Goal: Task Accomplishment & Management: Manage account settings

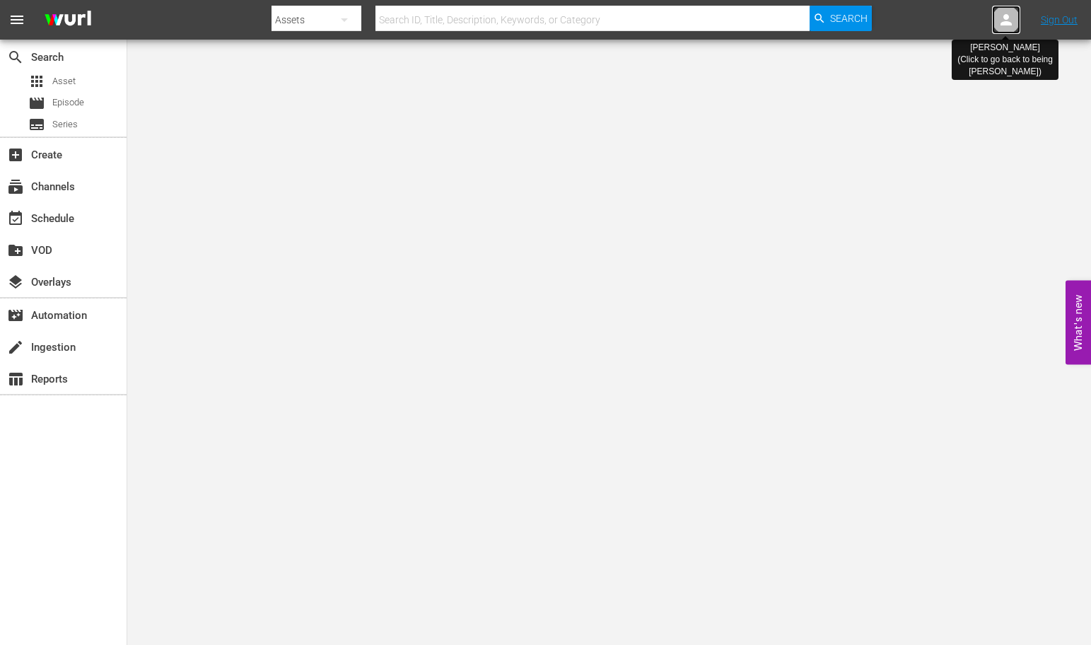
click at [1006, 22] on icon at bounding box center [1006, 19] width 11 height 11
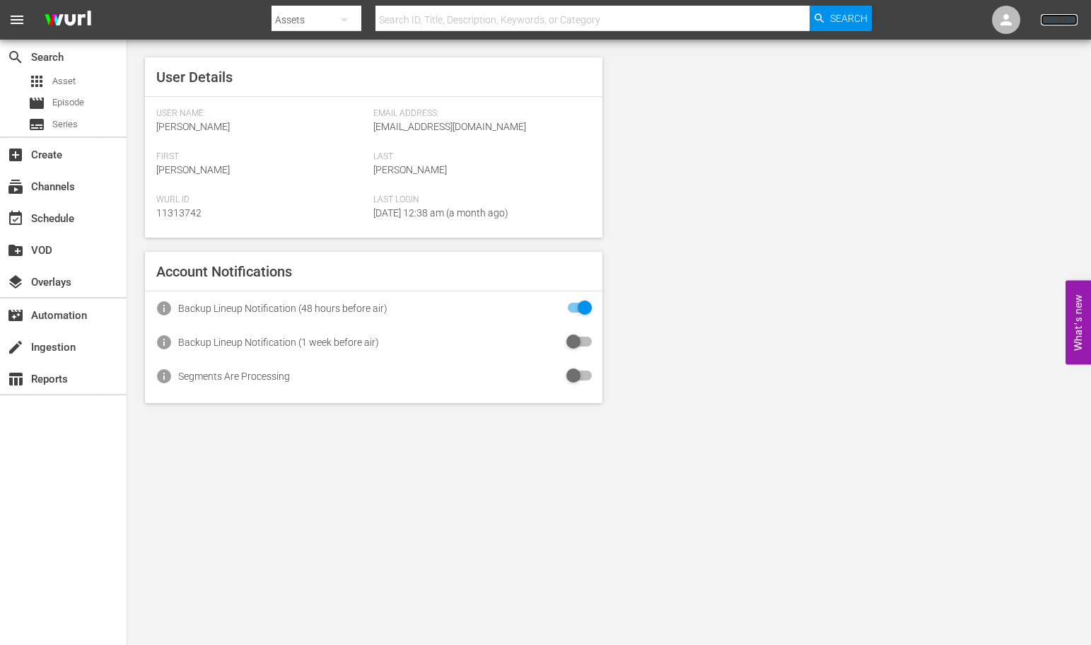
click at [1056, 22] on link "Sign Out" at bounding box center [1059, 19] width 37 height 11
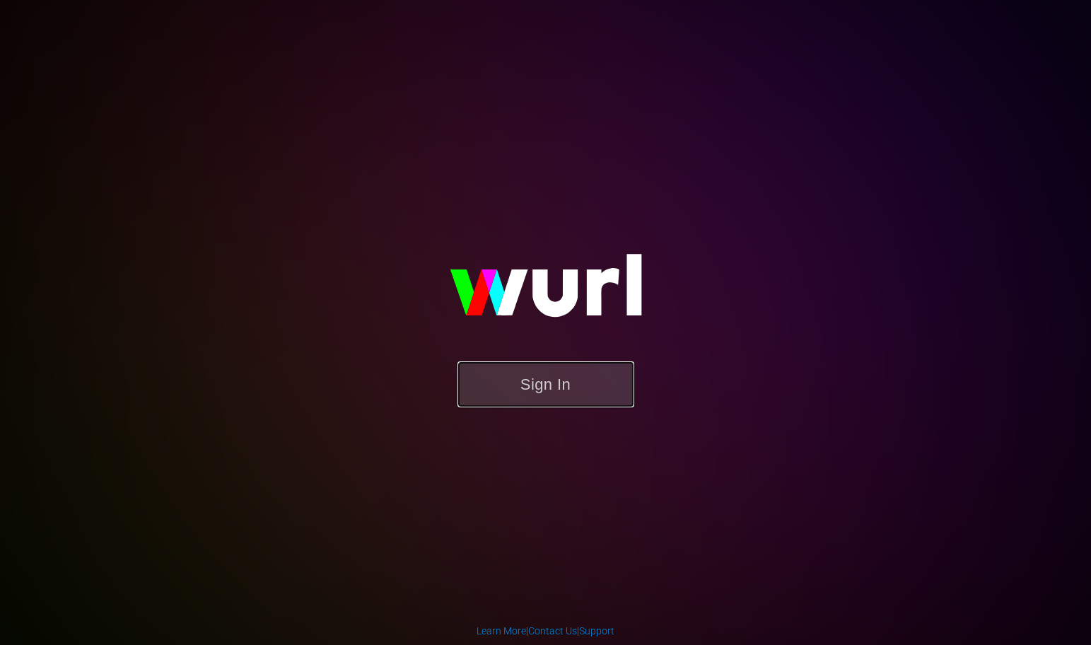
click at [569, 382] on button "Sign In" at bounding box center [545, 384] width 177 height 46
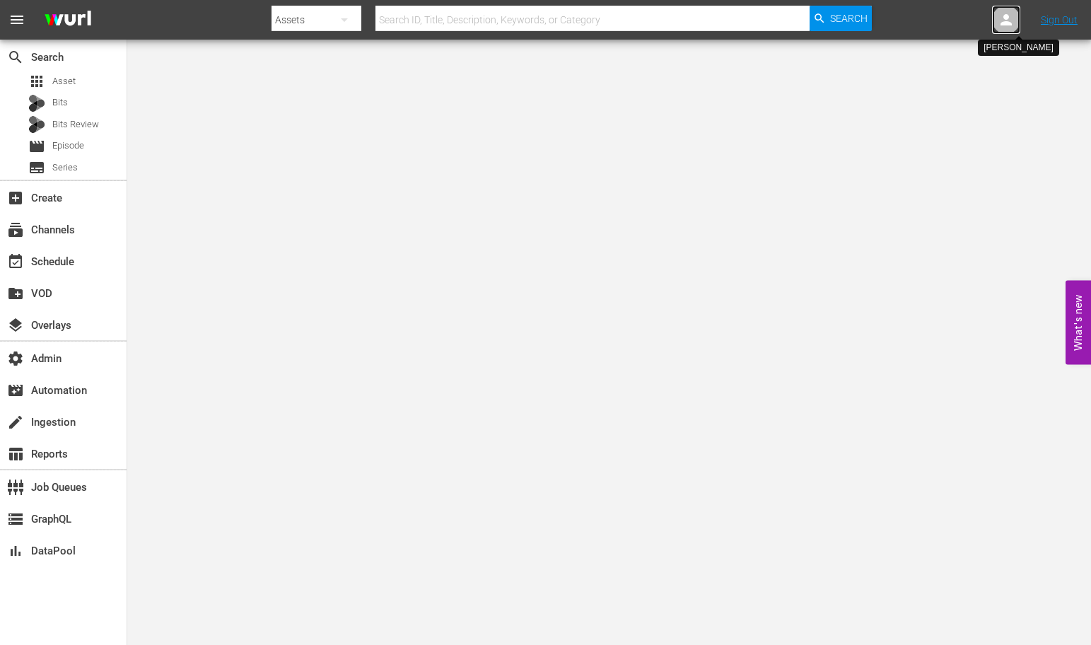
click at [1008, 17] on icon at bounding box center [1006, 19] width 11 height 11
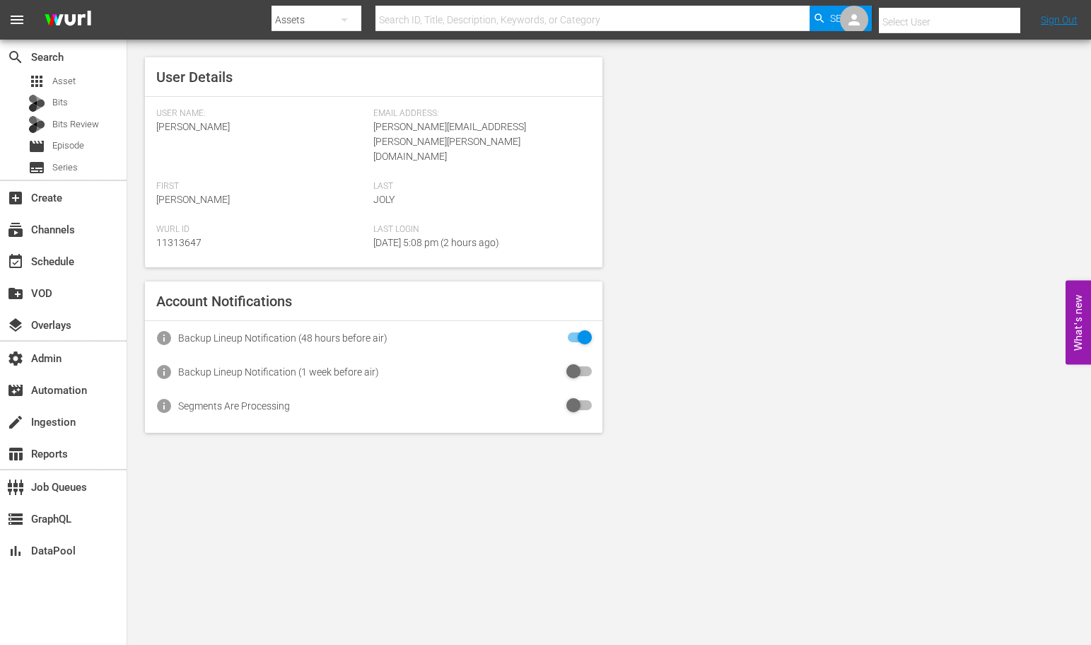
click at [967, 21] on input "text" at bounding box center [969, 22] width 181 height 34
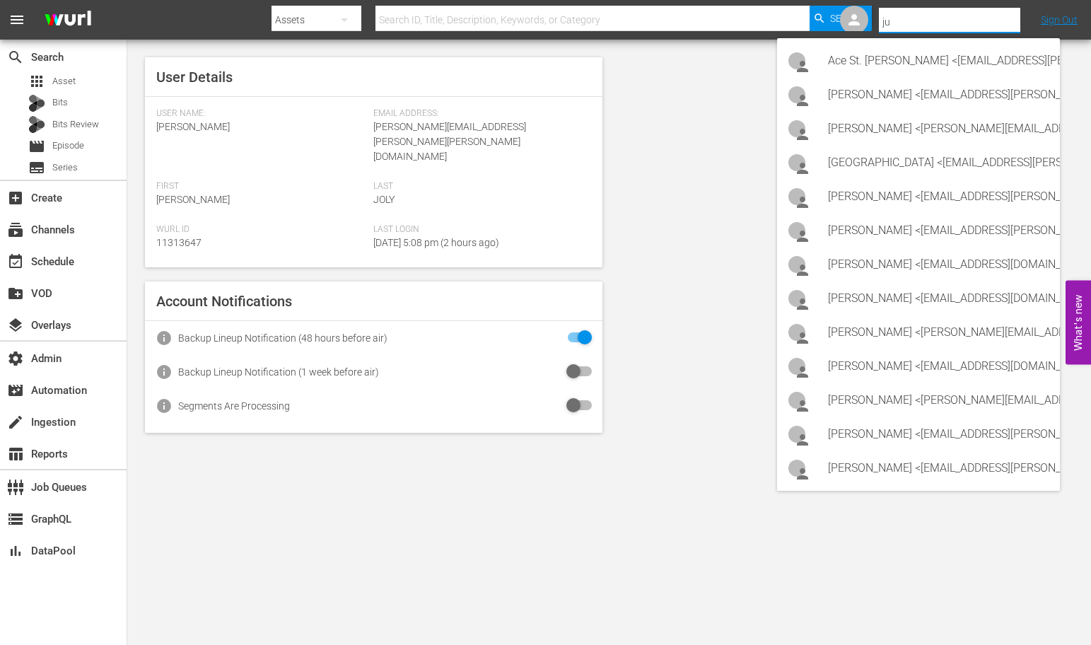
type input "j"
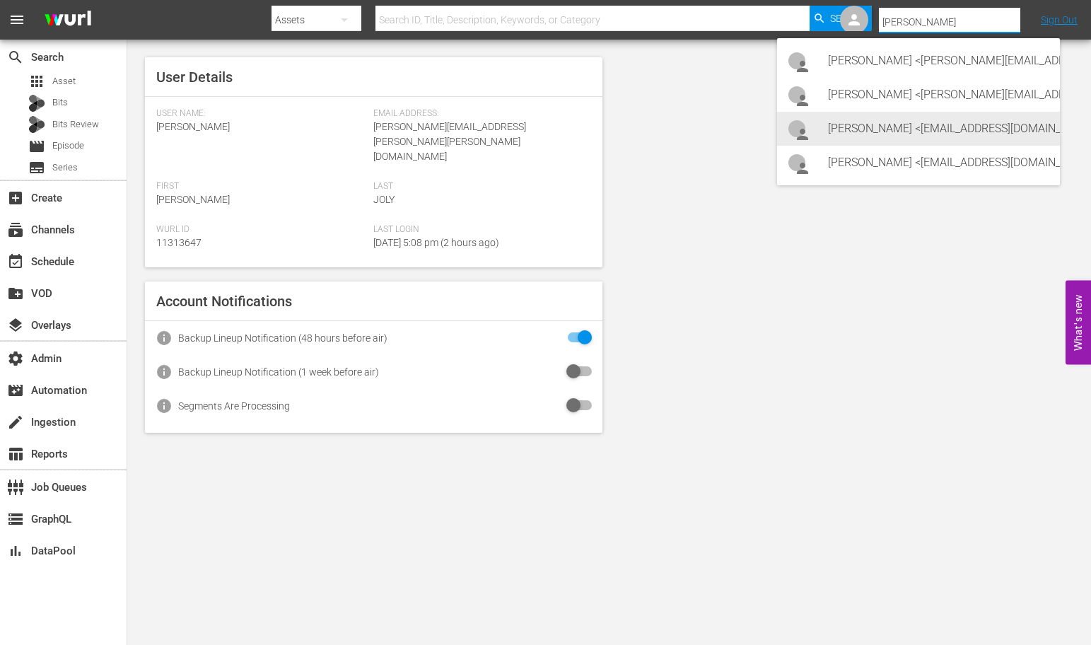
click at [988, 133] on div "Danny Goldstein <dgoldstein70@bloomberg.net>" at bounding box center [938, 129] width 221 height 34
type input "Danny Goldstein (11314137)"
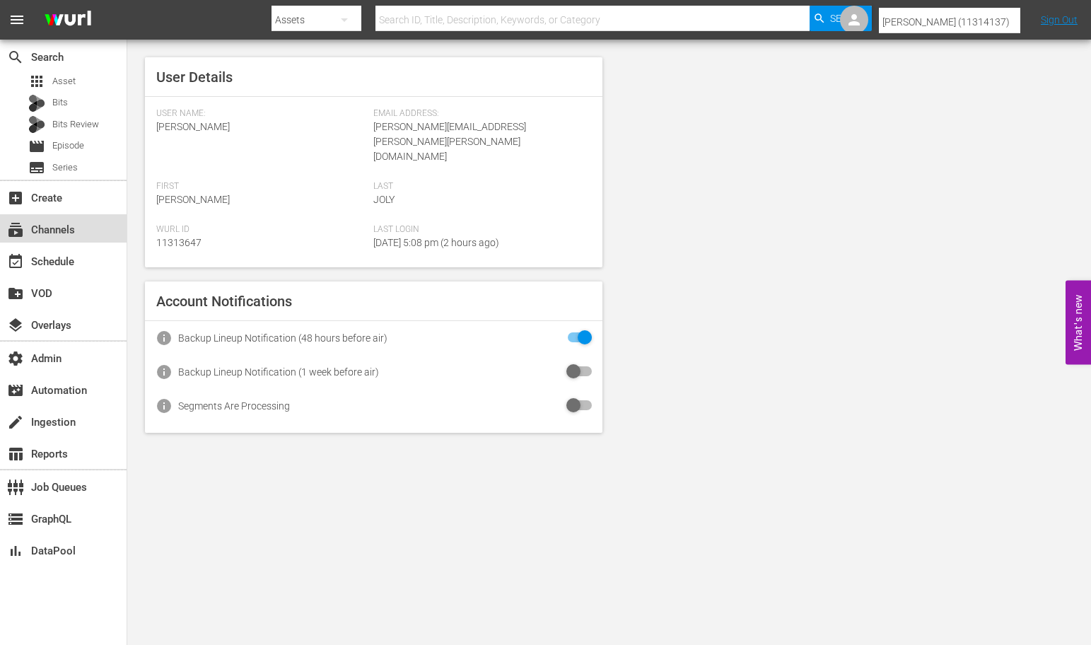
click at [78, 231] on div "subscriptions Channels" at bounding box center [39, 227] width 79 height 13
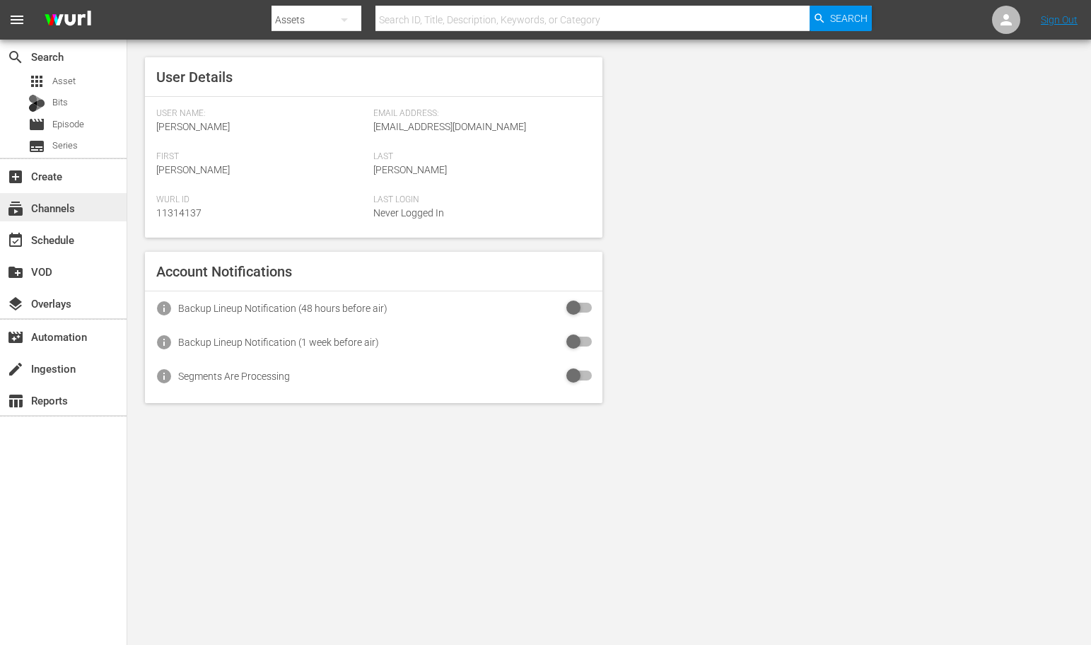
click at [68, 201] on div "subscriptions Channels" at bounding box center [39, 205] width 79 height 13
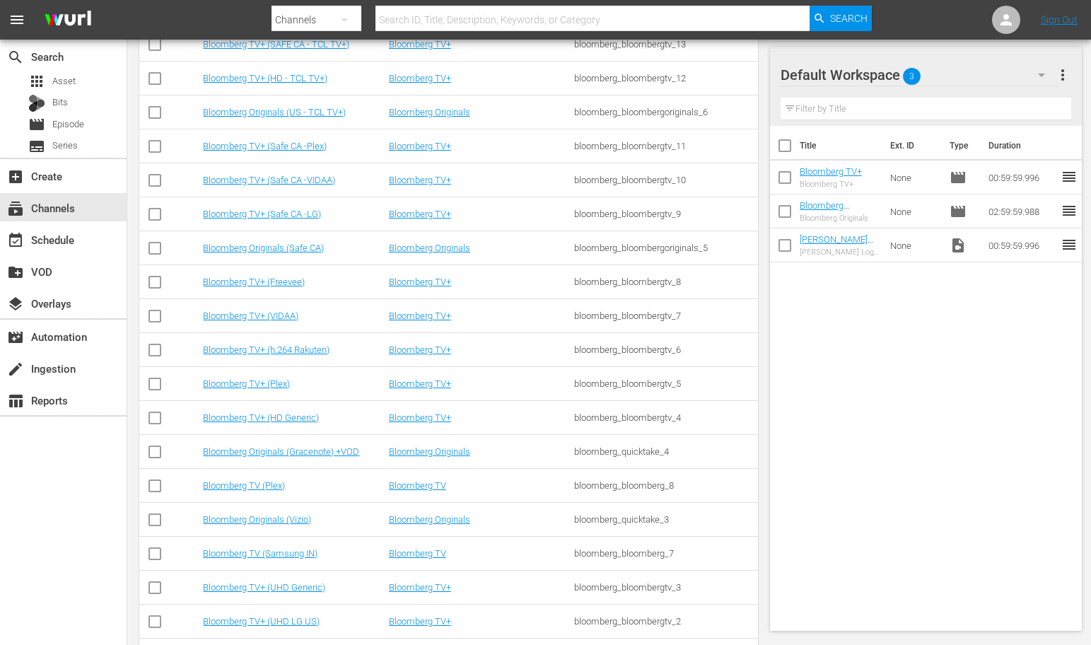
scroll to position [403, 0]
click at [304, 144] on link "Bloomberg TV+ (Safe CA -Plex)" at bounding box center [265, 144] width 124 height 11
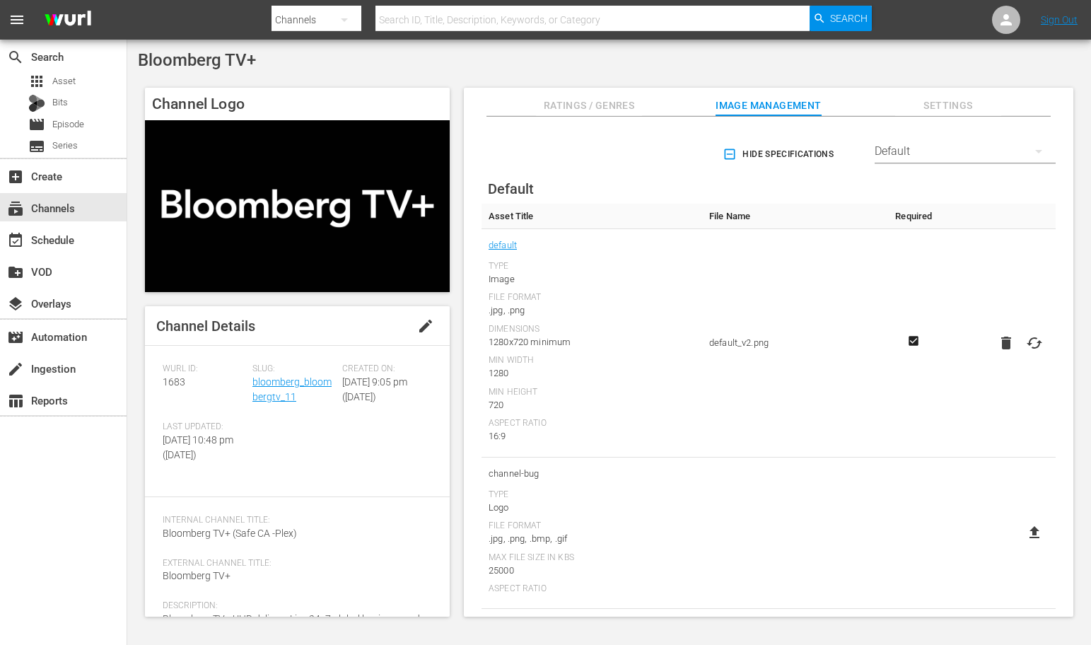
click at [328, 558] on div "Internal Channel Title: Bloomberg TV+ (Safe CA -Plex)" at bounding box center [297, 536] width 269 height 43
click at [417, 328] on span "edit" at bounding box center [425, 325] width 17 height 17
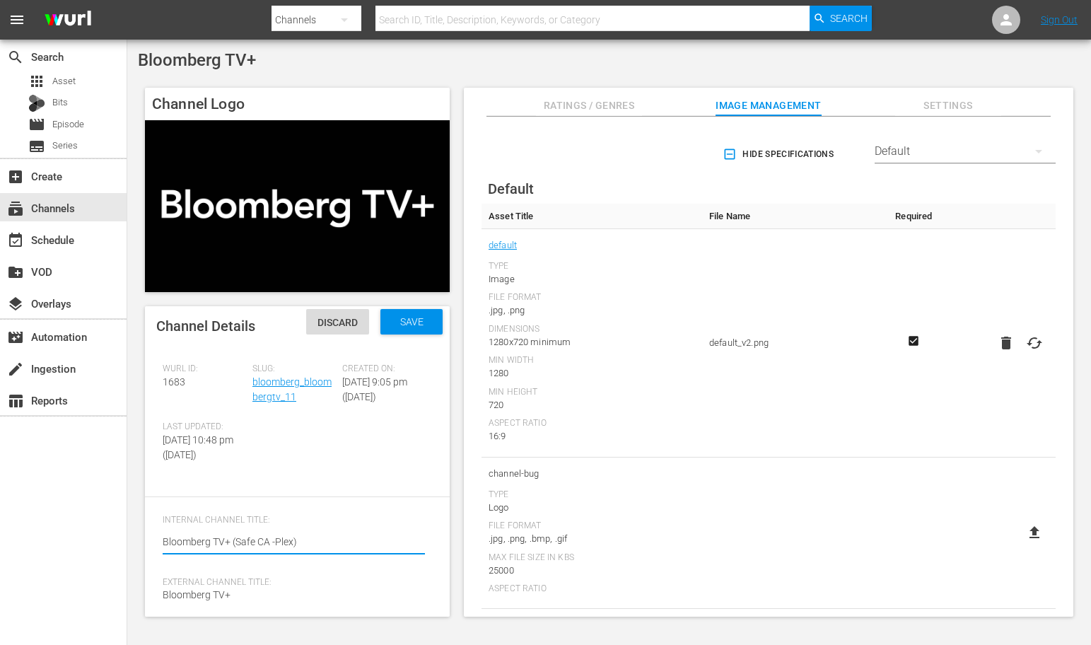
click at [291, 552] on textarea "Bloomberg TV+ (Safe CA -Plex)" at bounding box center [294, 543] width 262 height 17
click at [293, 552] on textarea "Bloomberg TV+ (Safe CA -Plex)" at bounding box center [294, 543] width 262 height 17
type textarea "Bloomberg TV+ (Safe CA -Ple)"
type textarea "Bloomberg TV+ (Safe CA -Pl)"
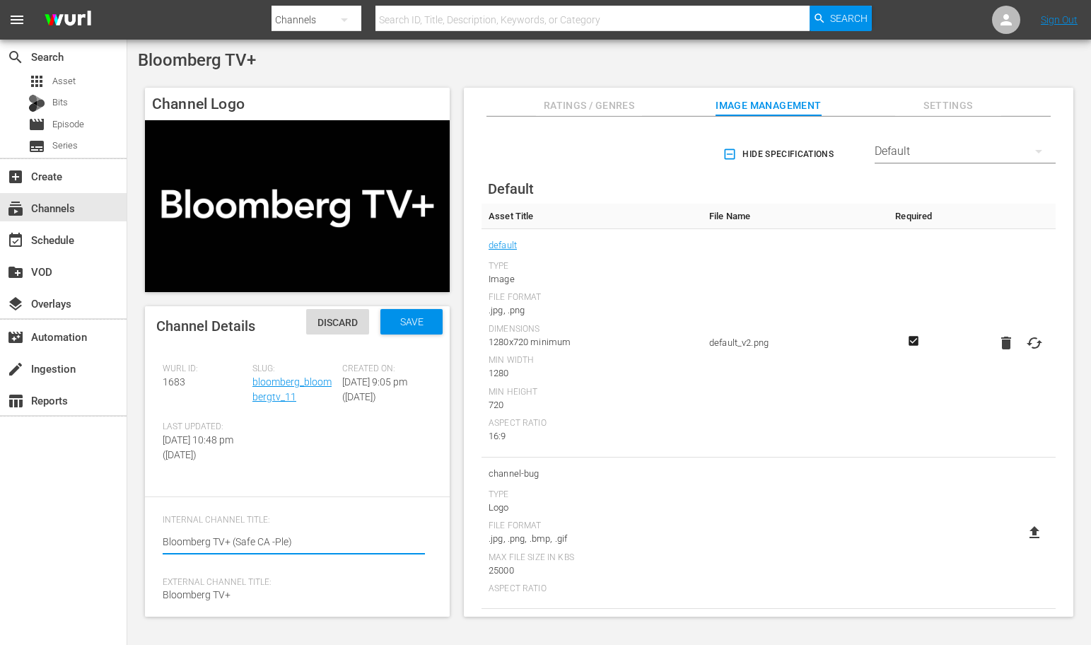
type textarea "Bloomberg TV+ (Safe CA -Pl)"
type textarea "Bloomberg TV+ (Safe CA -P)"
type textarea "Bloomberg TV+ (Safe CA -)"
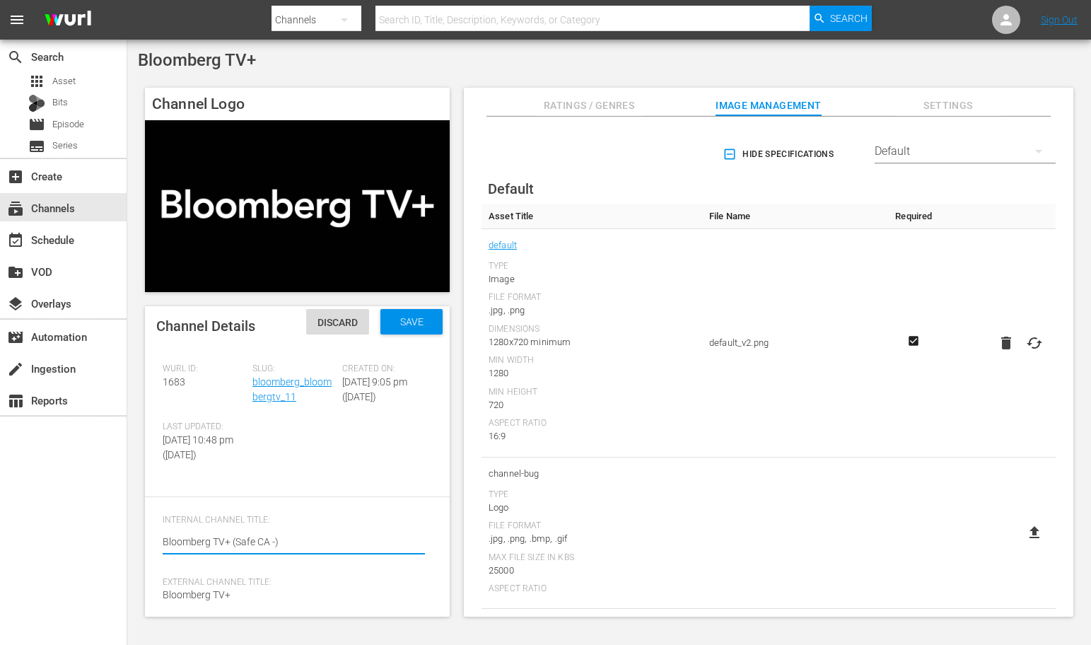
type textarea "Bloomberg TV+ (Safe CA -H)"
type textarea "Bloomberg TV+ (Safe CA -HD)"
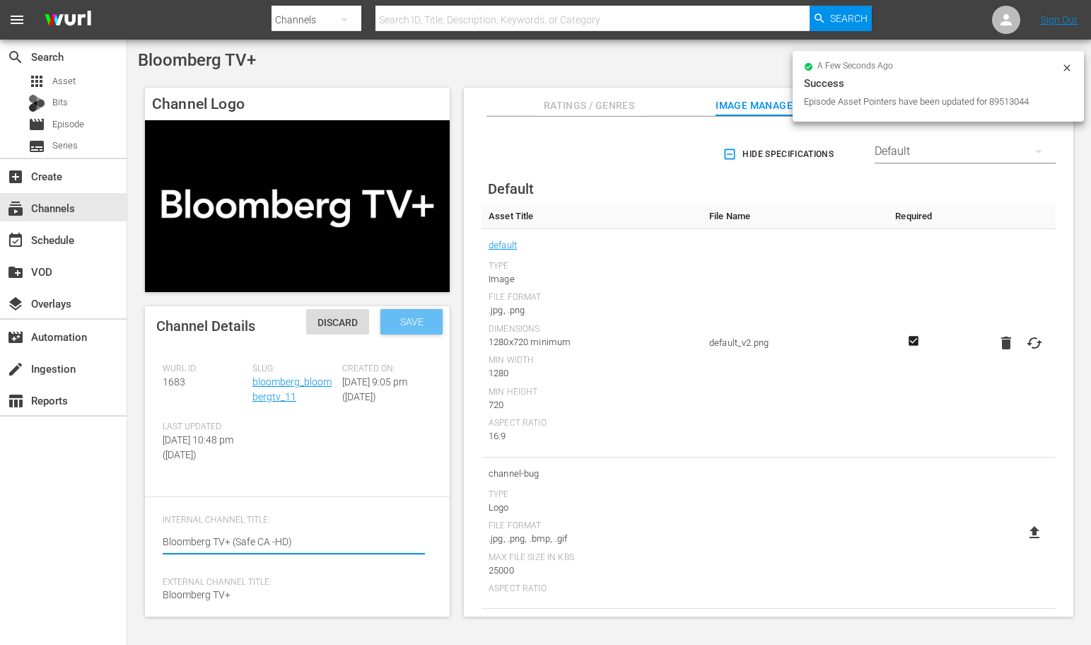
type textarea "Bloomberg TV+ (Safe CA -HD)"
click at [404, 324] on span "Save" at bounding box center [412, 321] width 46 height 11
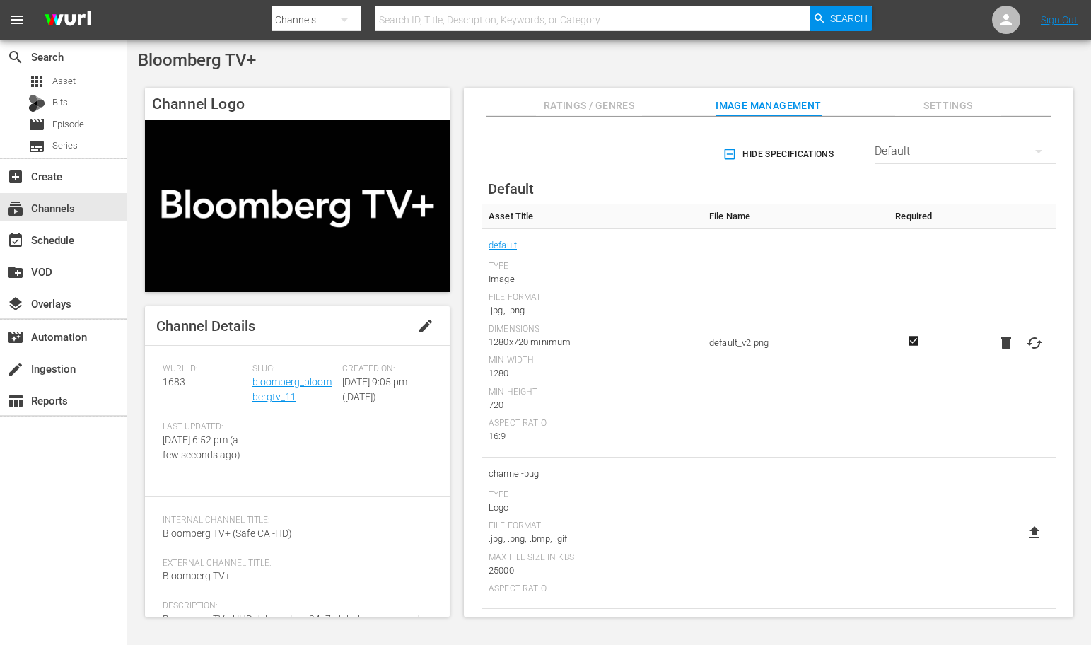
click at [417, 328] on span "edit" at bounding box center [425, 325] width 17 height 17
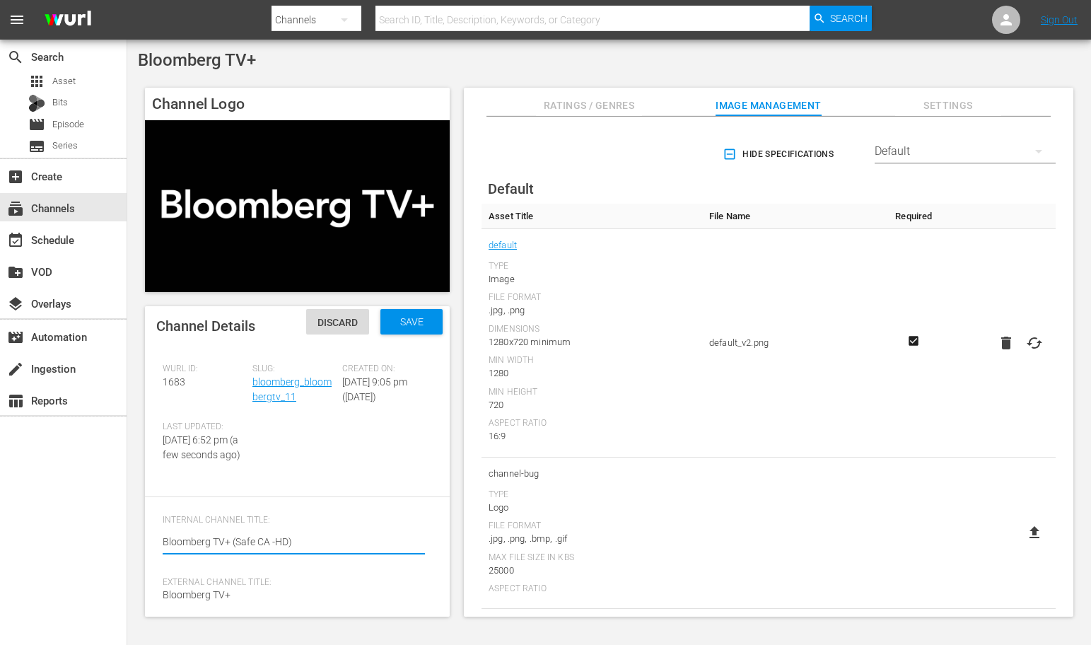
click at [276, 552] on textarea "Bloomberg TV+ (Safe CA -HD)" at bounding box center [294, 543] width 262 height 17
type textarea "Bloomberg TV+ (Safe CA - HD)"
click at [400, 325] on span "Save" at bounding box center [412, 321] width 46 height 11
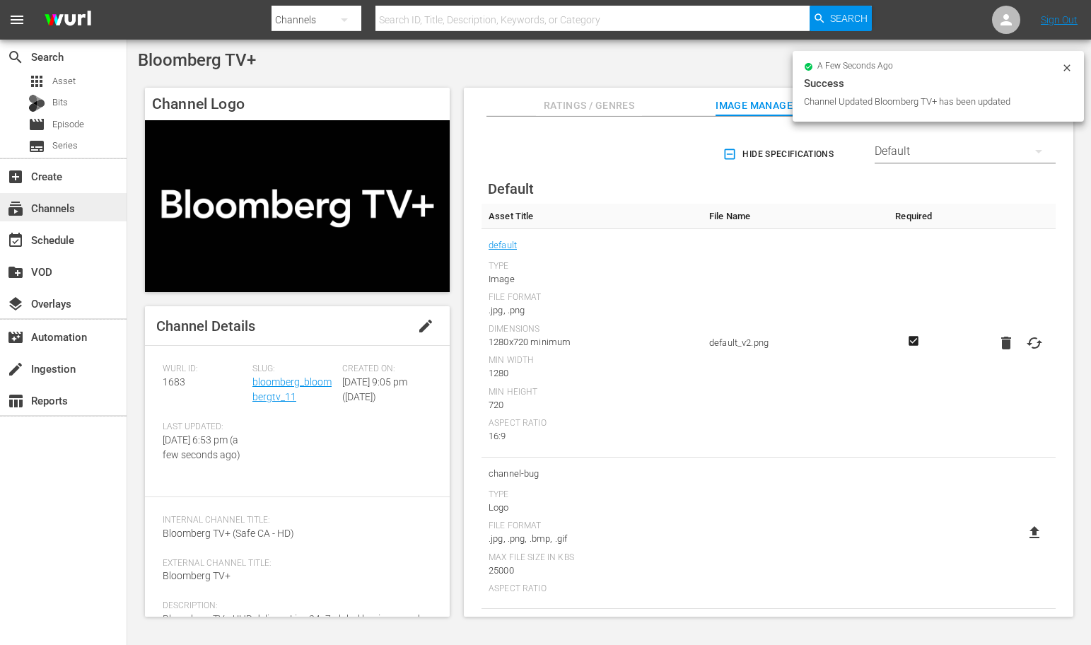
click at [55, 209] on div "subscriptions Channels" at bounding box center [39, 205] width 79 height 13
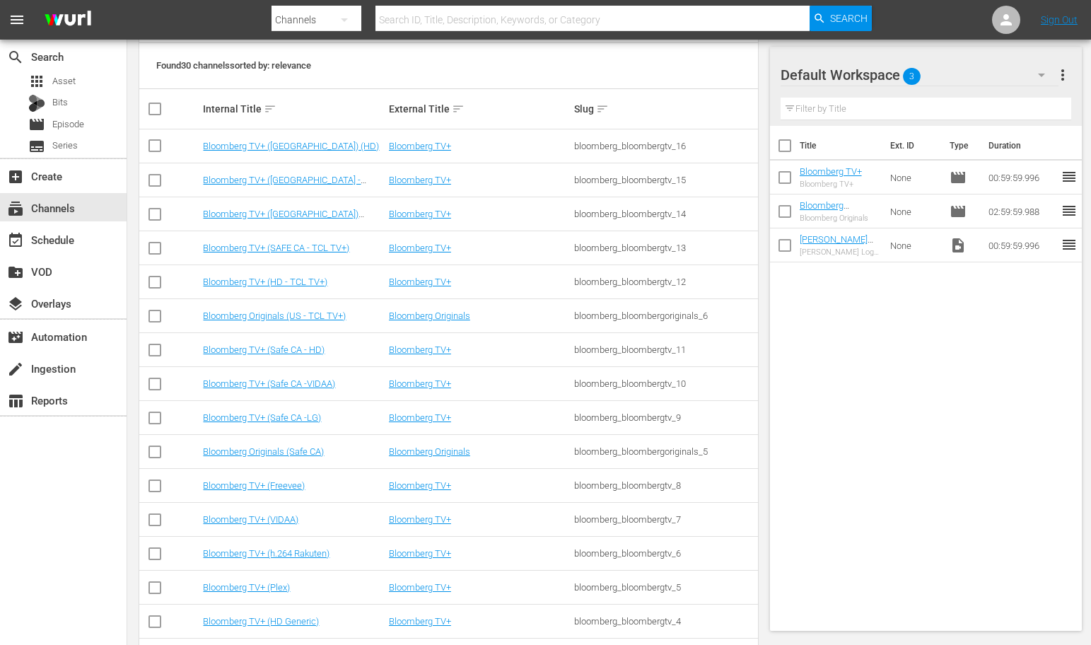
scroll to position [309, 0]
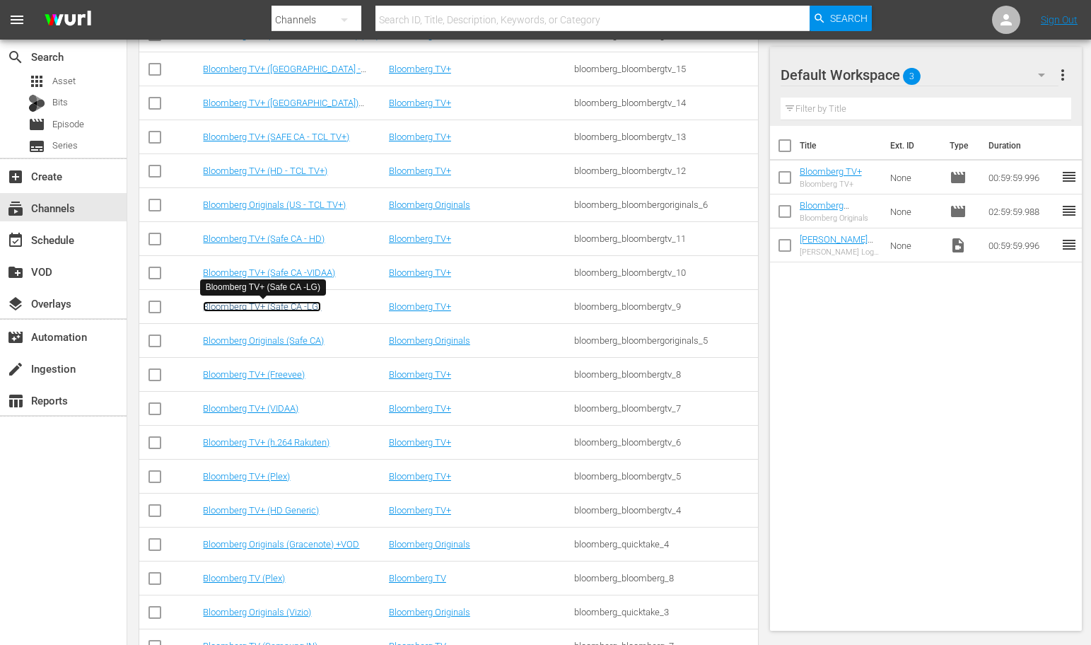
click at [292, 304] on link "Bloomberg TV+ (Safe CA -LG)" at bounding box center [262, 306] width 118 height 11
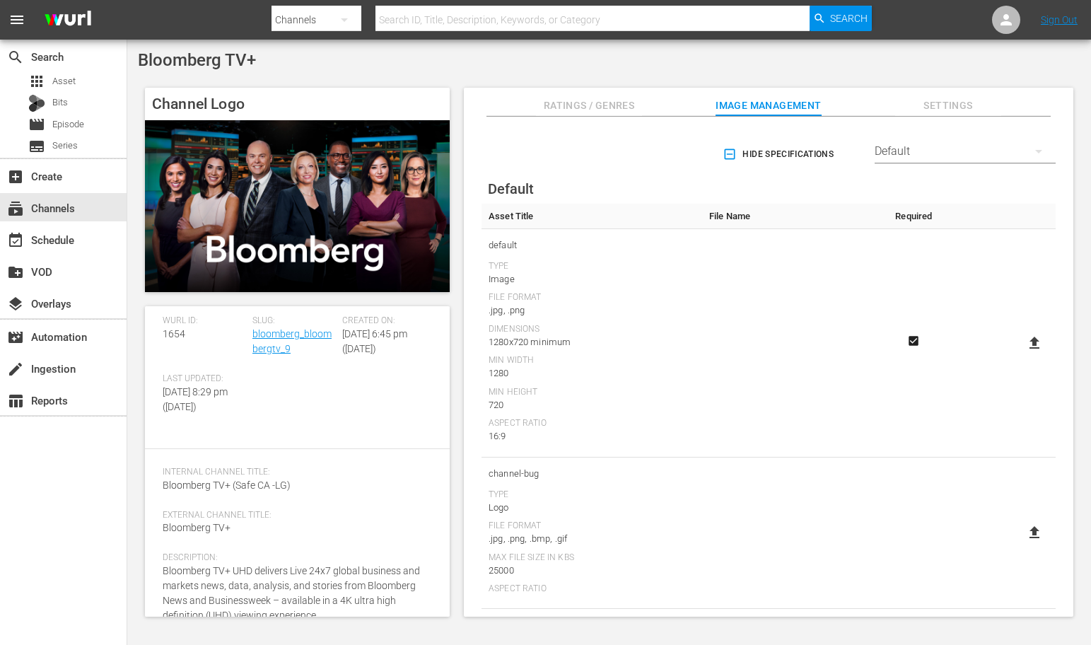
scroll to position [49, 0]
click at [356, 477] on span "Internal Channel Title:" at bounding box center [294, 471] width 262 height 11
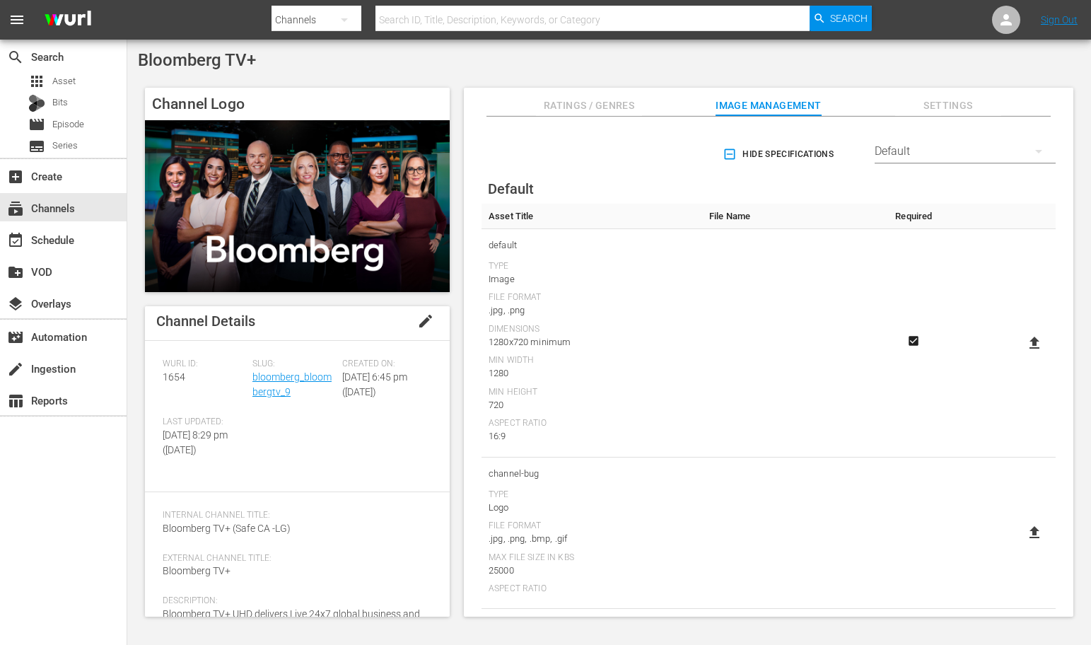
scroll to position [0, 0]
click at [421, 327] on span "edit" at bounding box center [425, 325] width 17 height 17
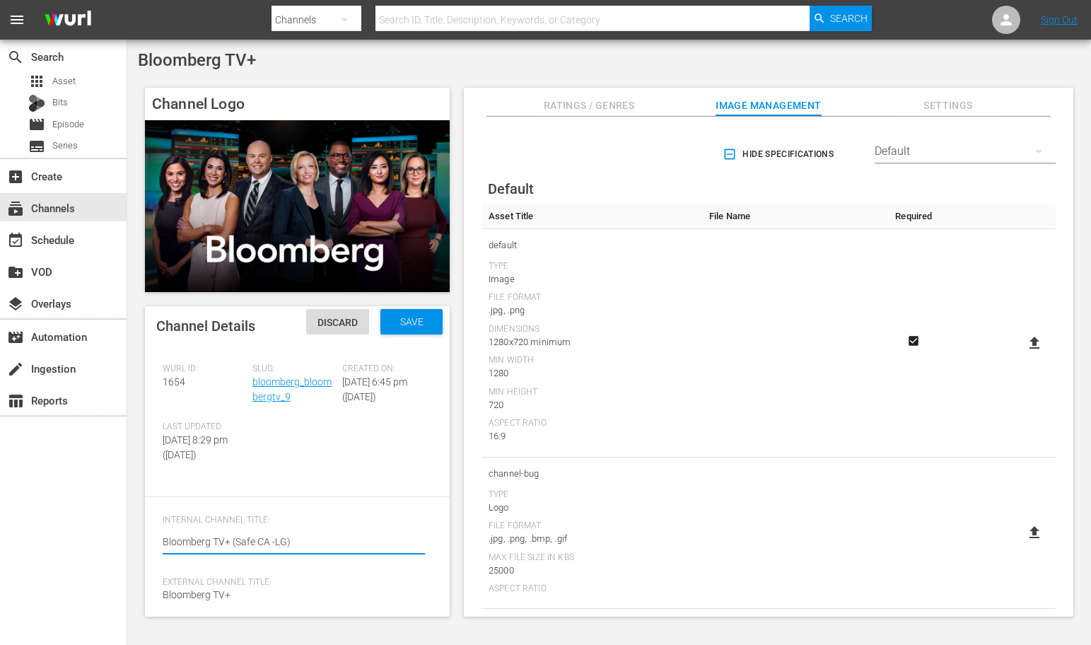
click at [286, 552] on textarea "Bloomberg TV+ (Safe CA -LG)" at bounding box center [294, 543] width 262 height 17
type textarea "Bloomberg TV+ (Safe CA -L)"
type textarea "Bloomberg TV+ (Safe CA -)"
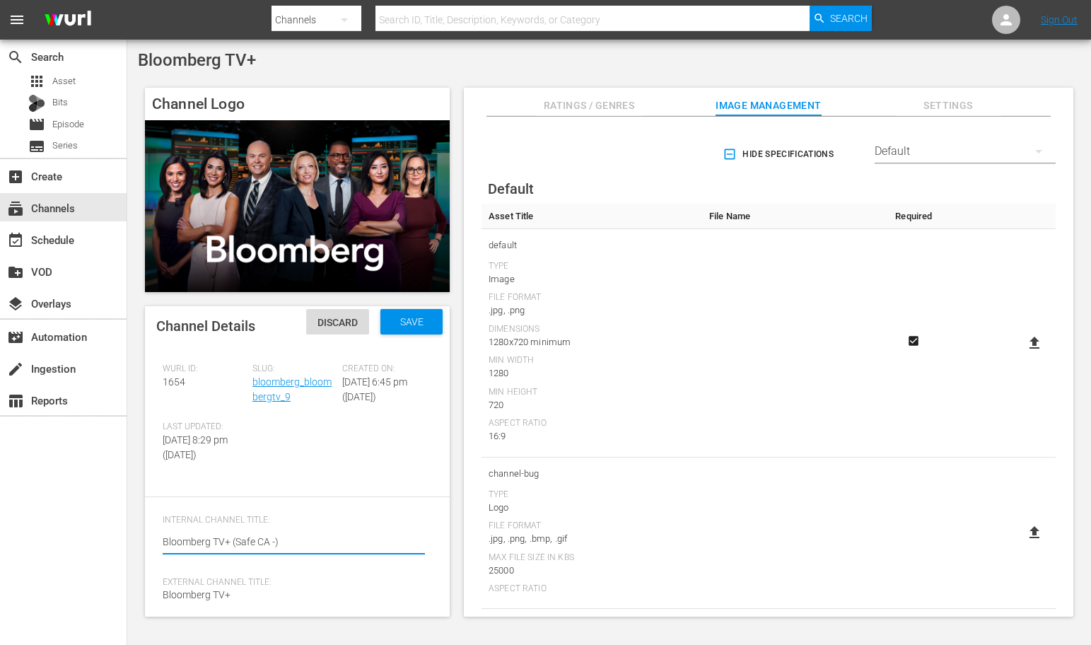
type textarea "Bloomberg TV+ (Safe CA - )"
type textarea "Bloomberg TV+ (Safe CA - U)"
type textarea "Bloomberg TV+ (Safe CA - UH)"
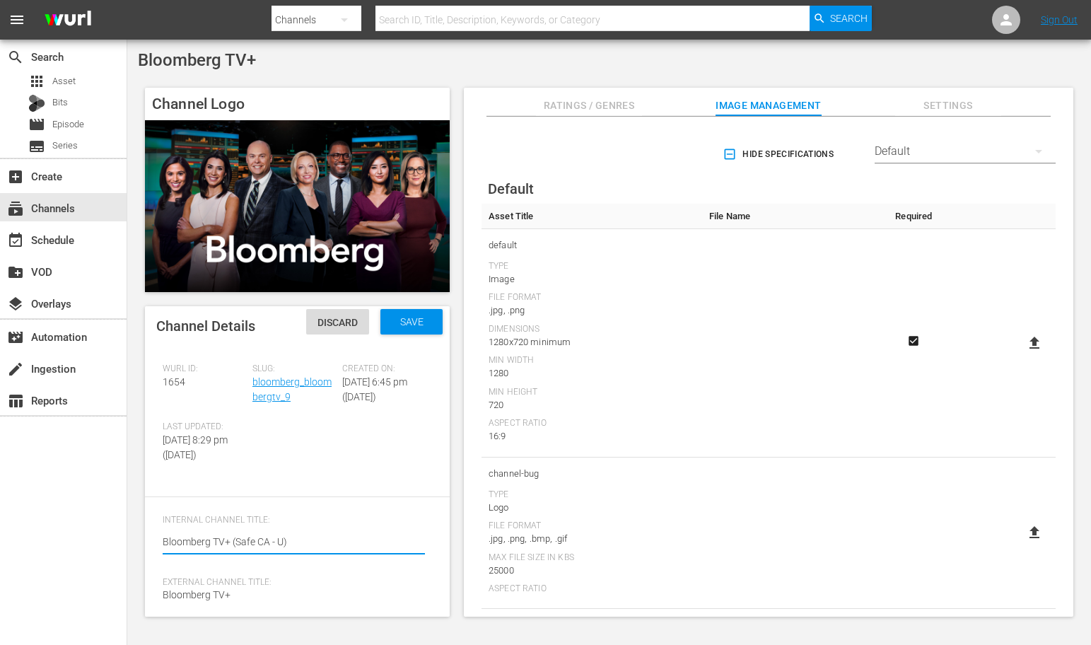
type textarea "Bloomberg TV+ (Safe CA - UH)"
type textarea "Bloomberg TV+ (Safe CA - UHD)"
click at [413, 325] on span "Save" at bounding box center [412, 321] width 46 height 11
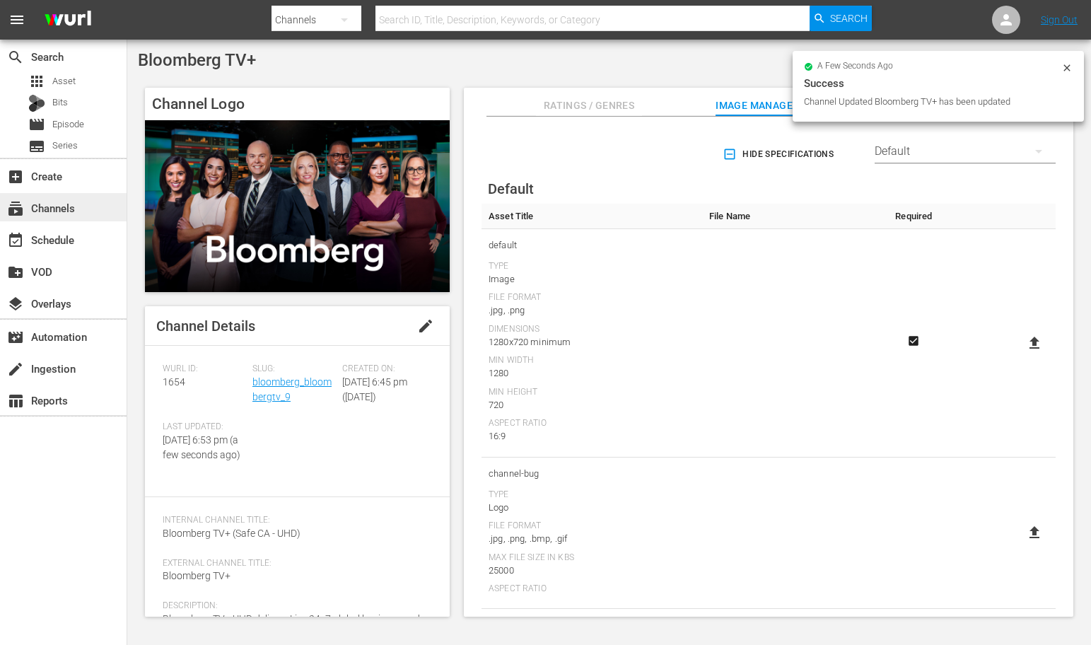
click at [82, 209] on div "subscriptions Channels" at bounding box center [63, 207] width 127 height 28
